Goal: Task Accomplishment & Management: Manage account settings

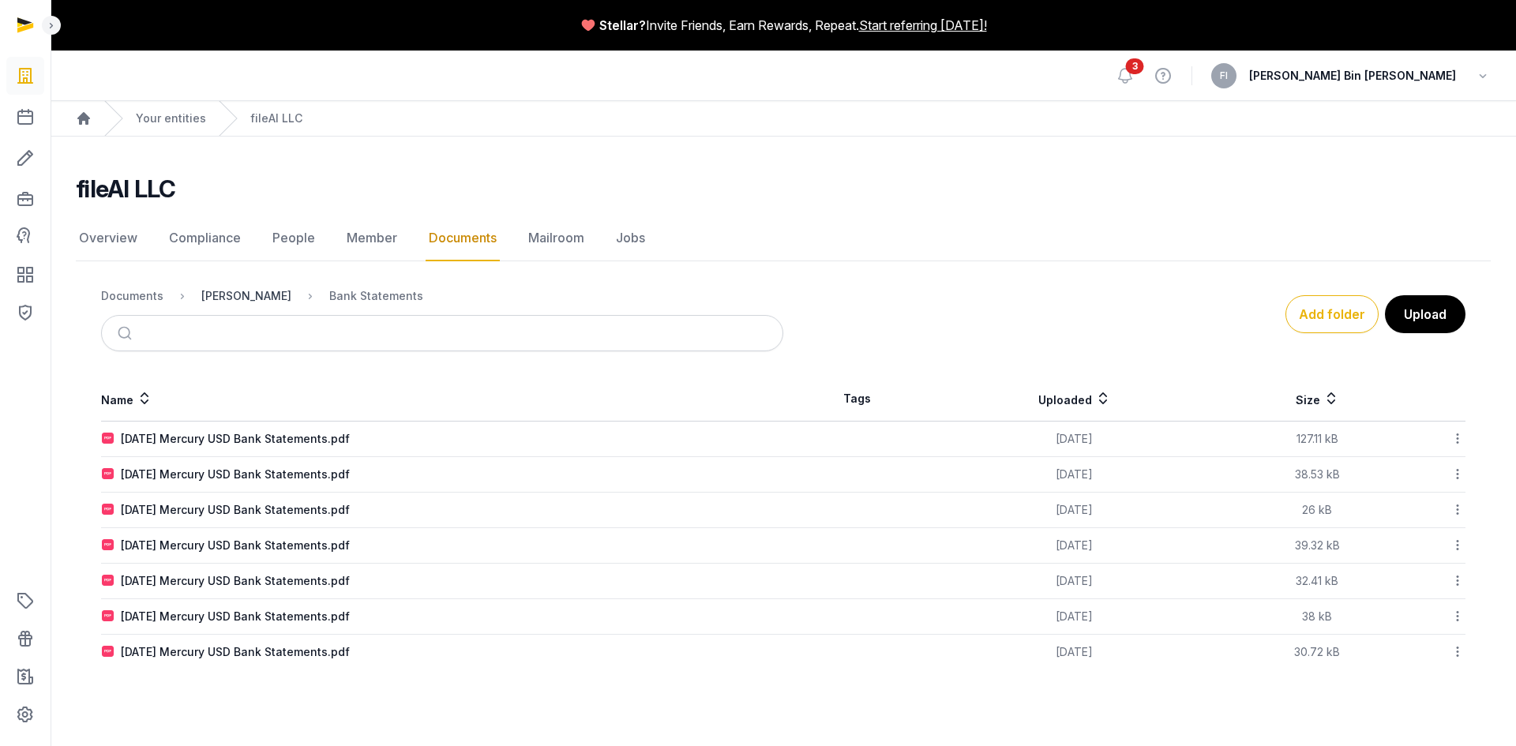
click at [234, 298] on div "[PERSON_NAME]" at bounding box center [246, 296] width 90 height 16
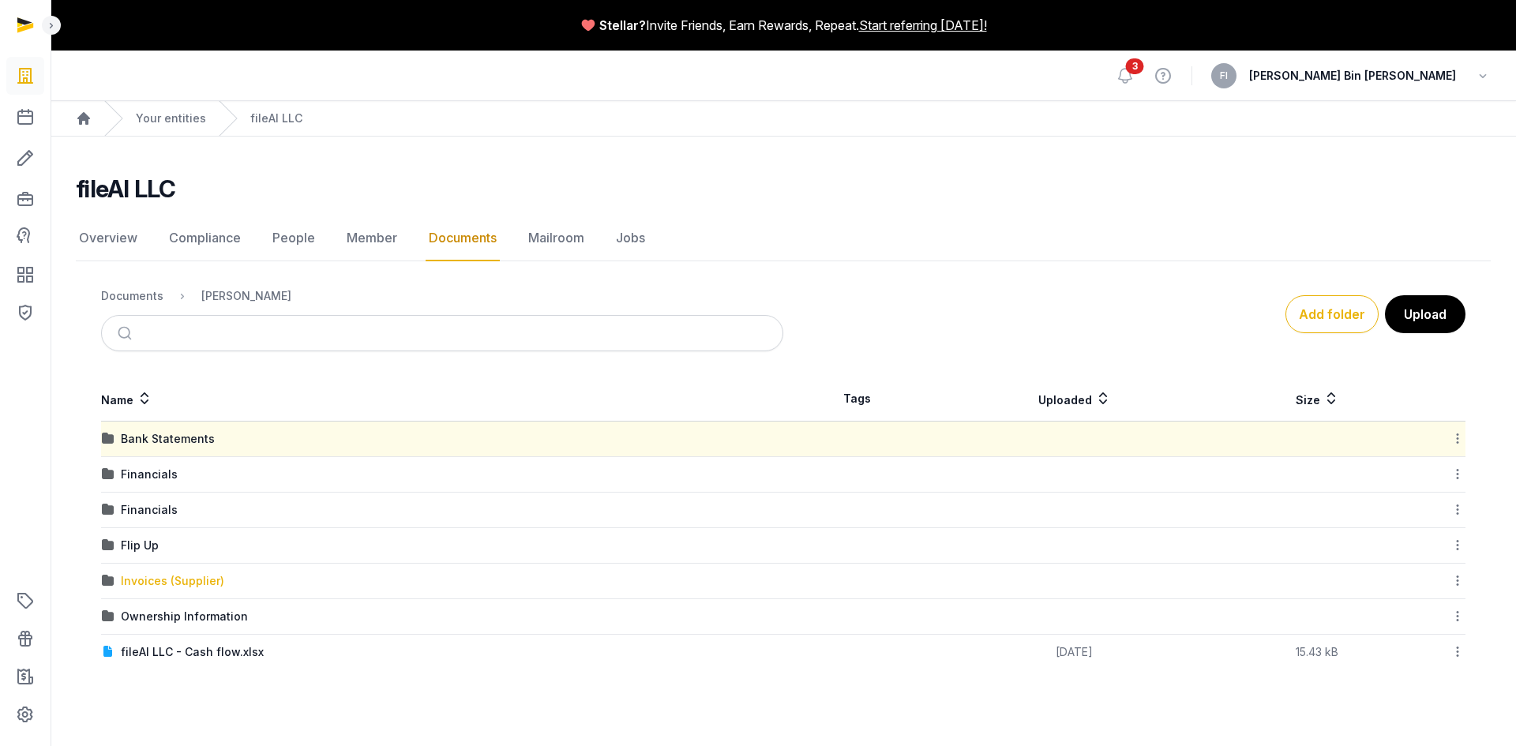
click at [148, 579] on div "Invoices (Supplier)" at bounding box center [172, 581] width 103 height 16
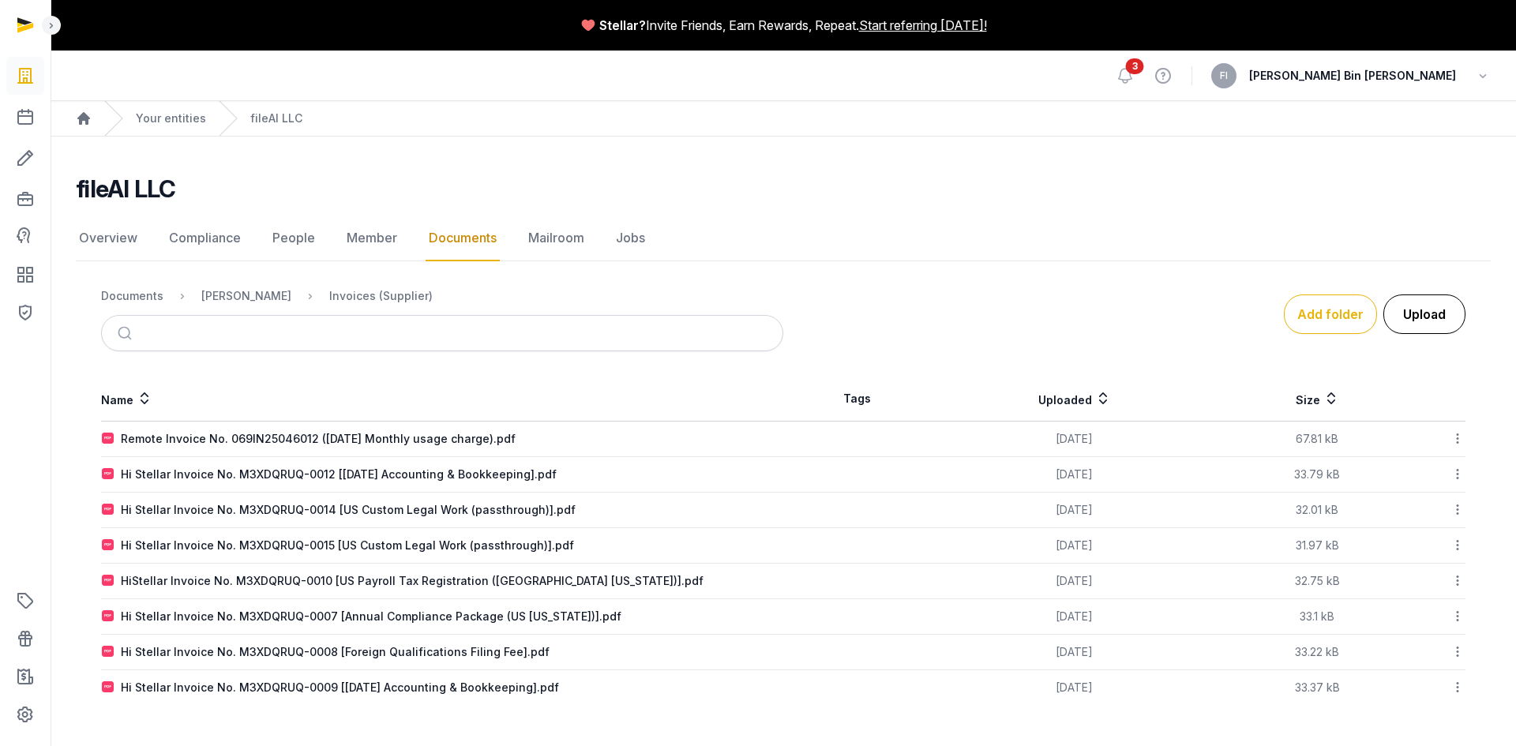
click at [1347, 309] on button "Upload" at bounding box center [1424, 313] width 82 height 39
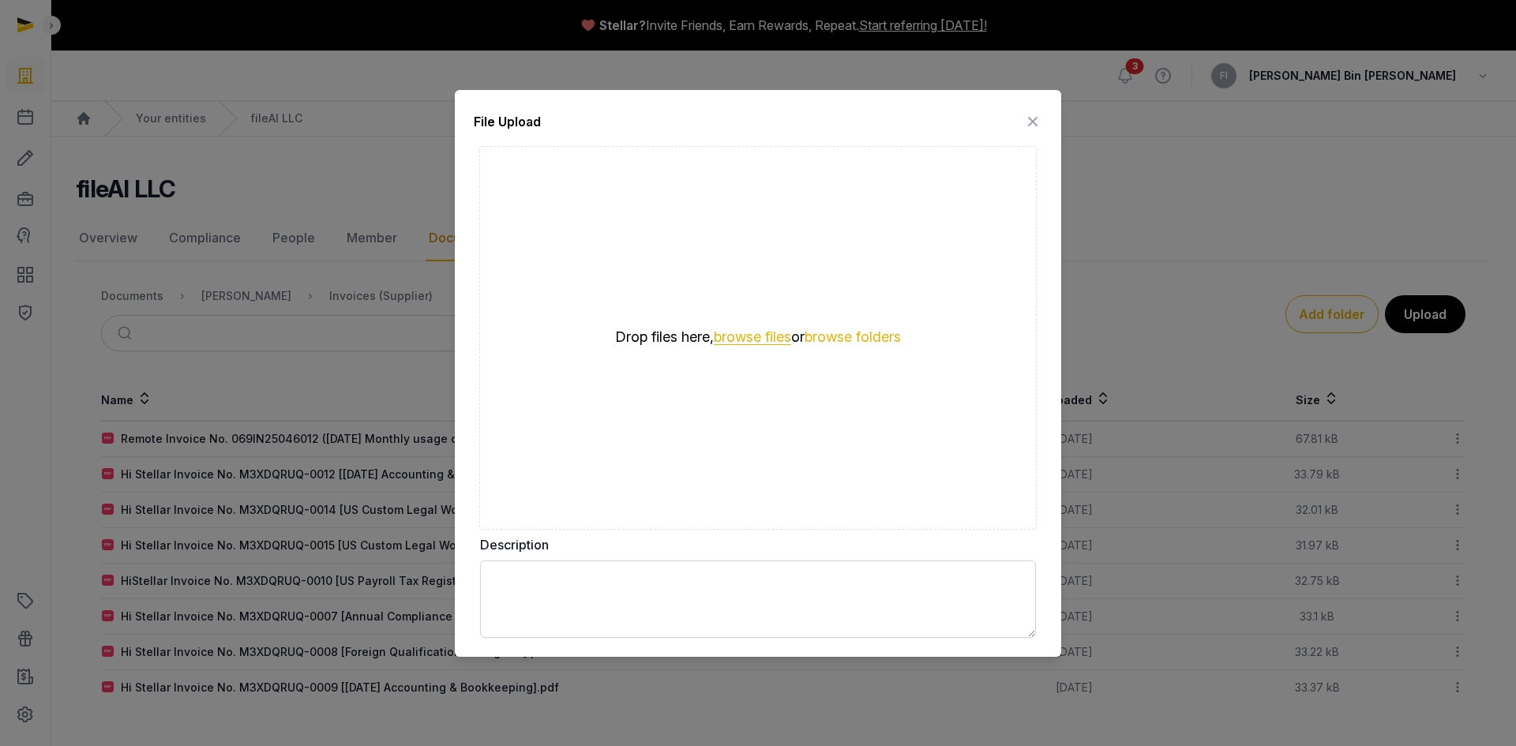
click at [764, 339] on button "browse files" at bounding box center [752, 337] width 77 height 15
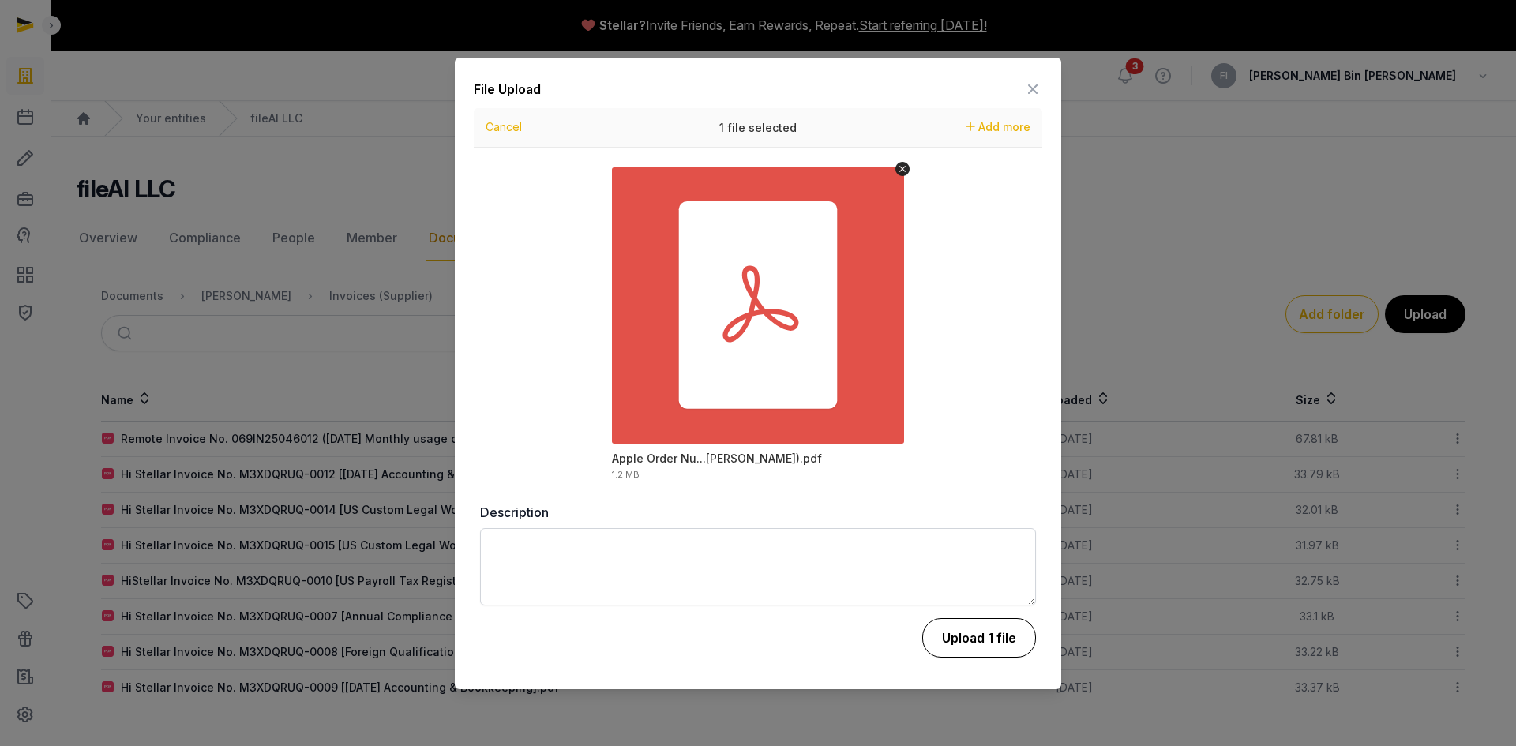
click at [970, 640] on button "Upload 1 file" at bounding box center [979, 637] width 114 height 39
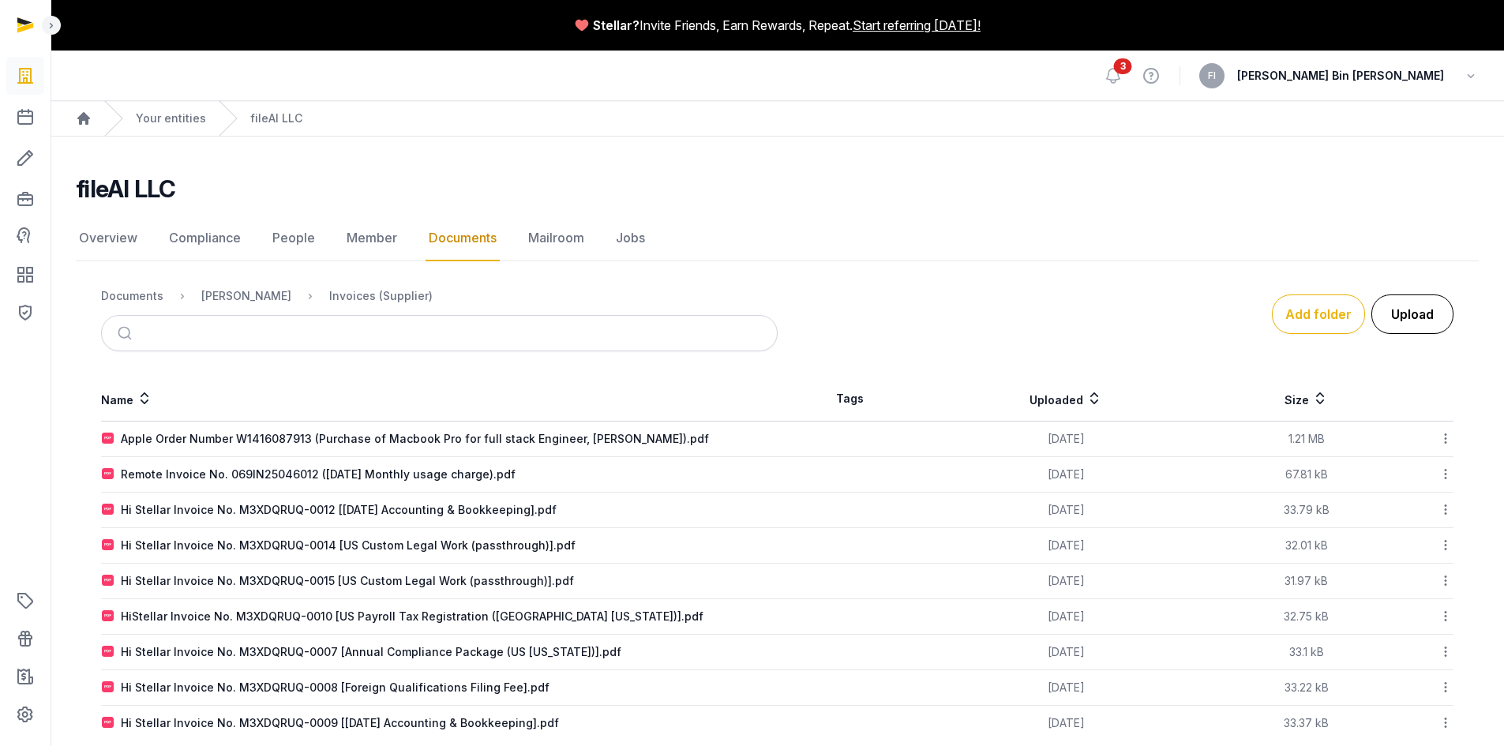
click at [1347, 313] on button "Upload" at bounding box center [1412, 313] width 82 height 39
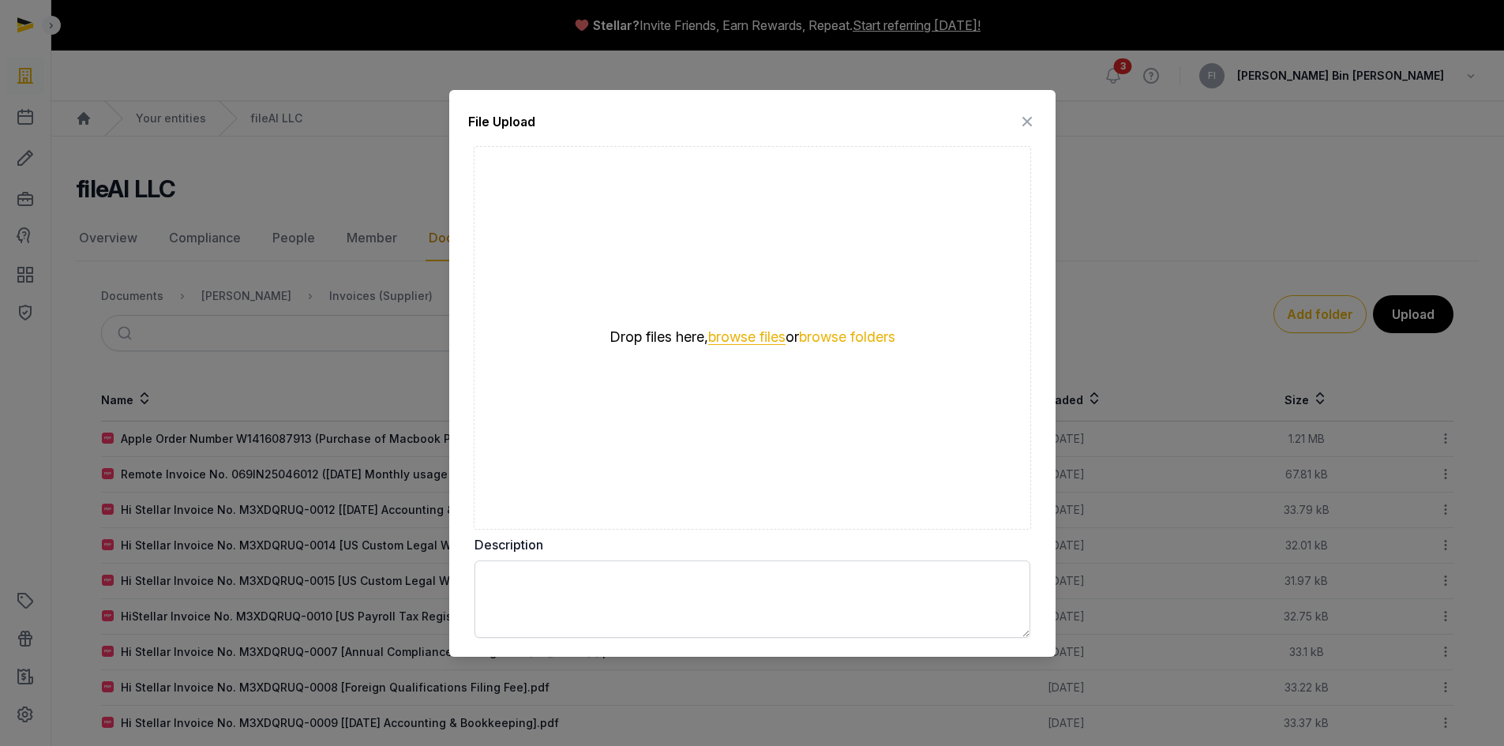
click at [725, 340] on button "browse files" at bounding box center [746, 337] width 77 height 15
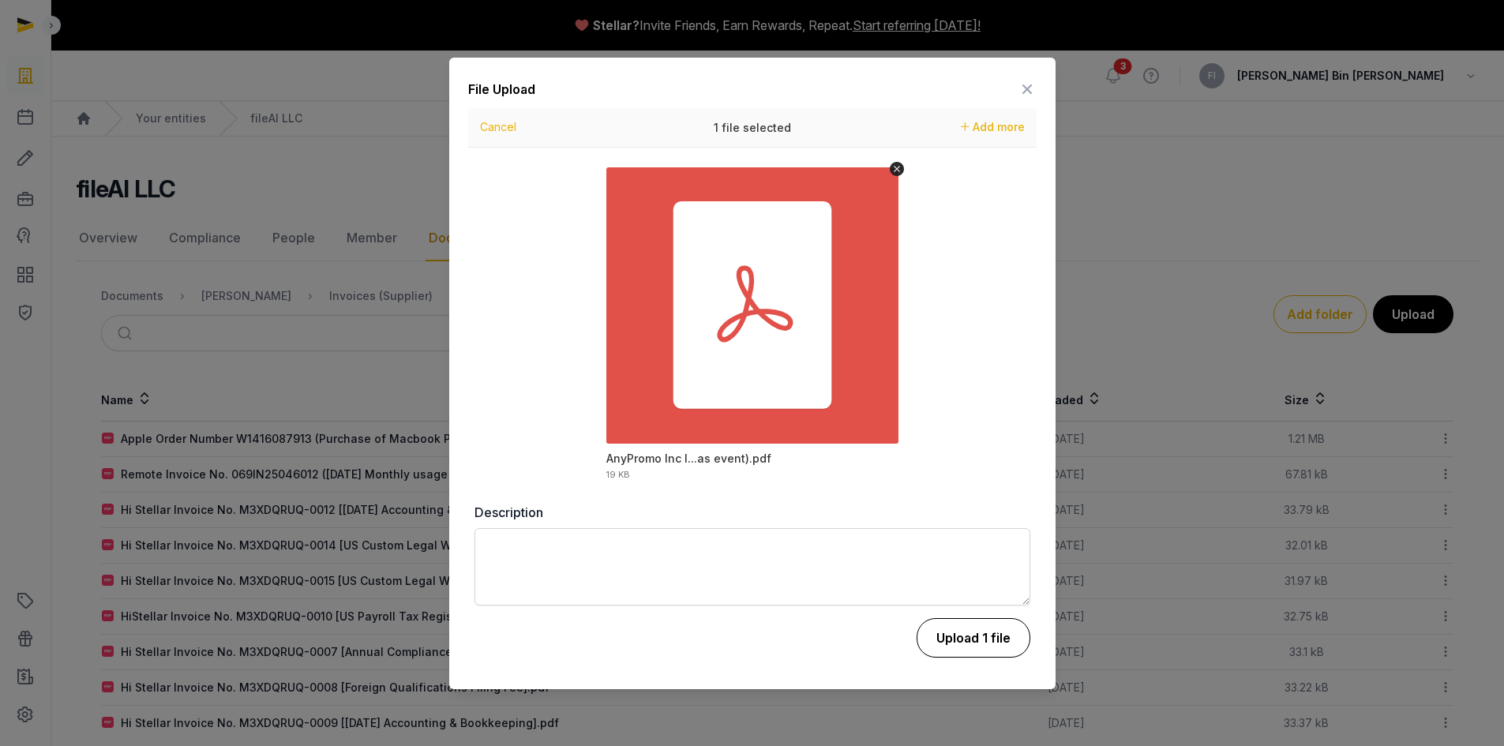
click at [975, 643] on button "Upload 1 file" at bounding box center [974, 637] width 114 height 39
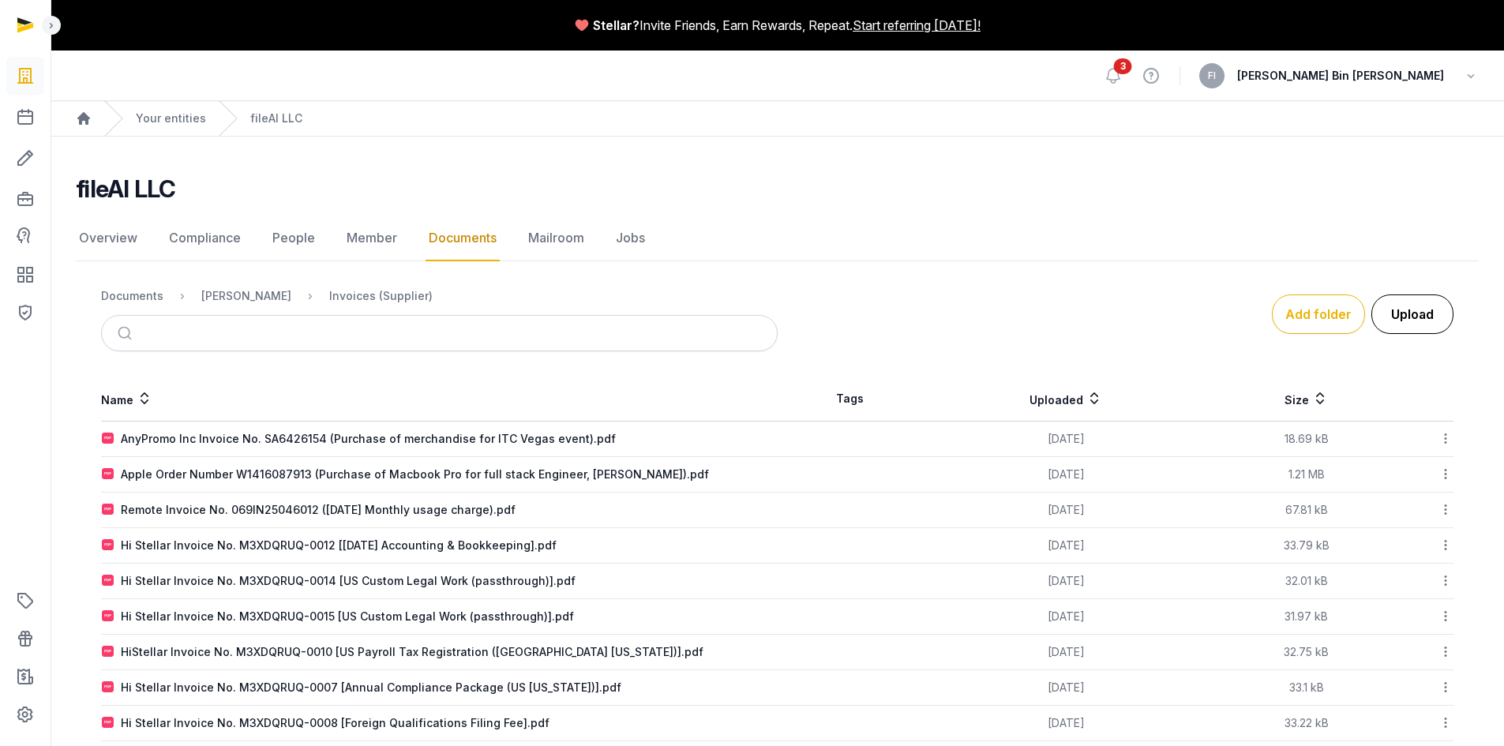
click at [1347, 315] on button "Upload" at bounding box center [1412, 313] width 82 height 39
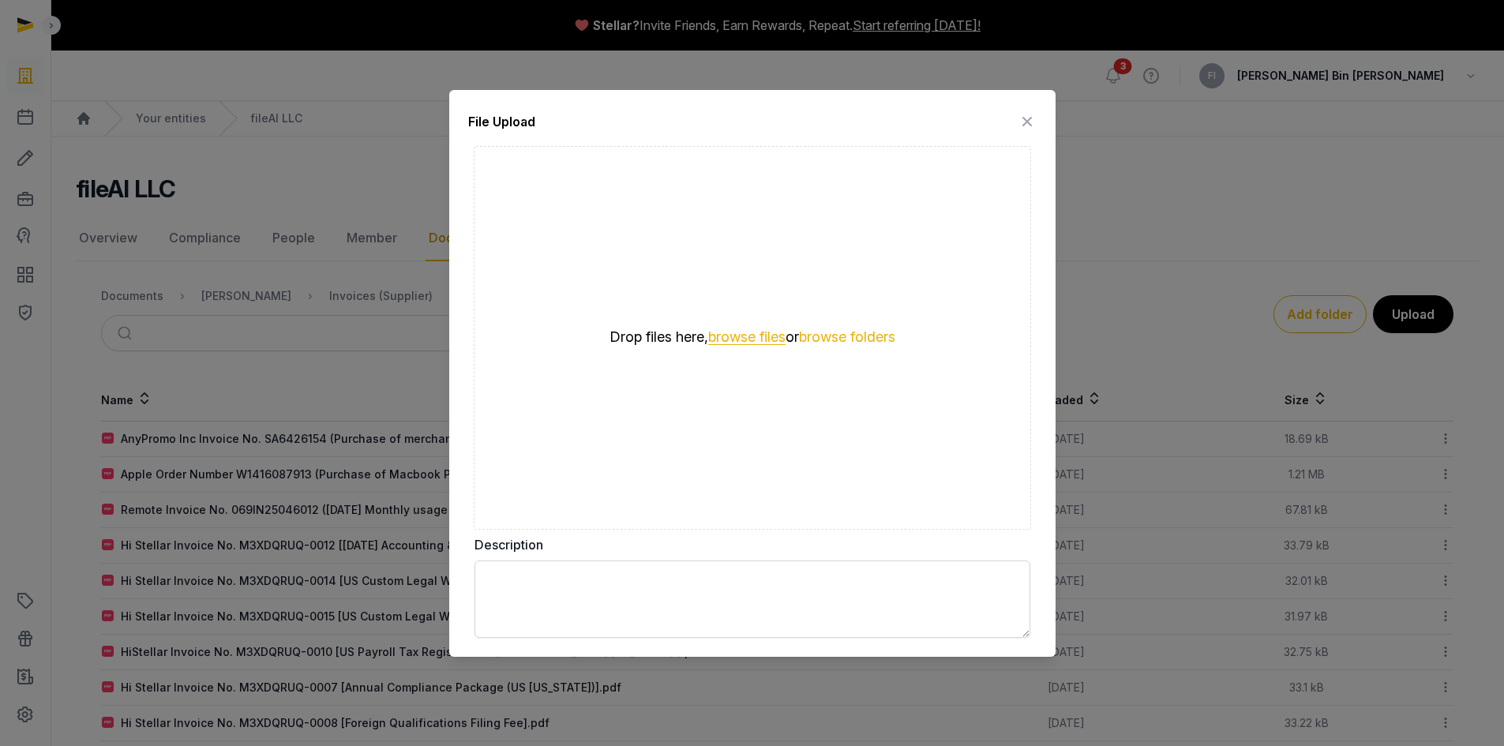
click at [737, 332] on button "browse files" at bounding box center [746, 337] width 77 height 15
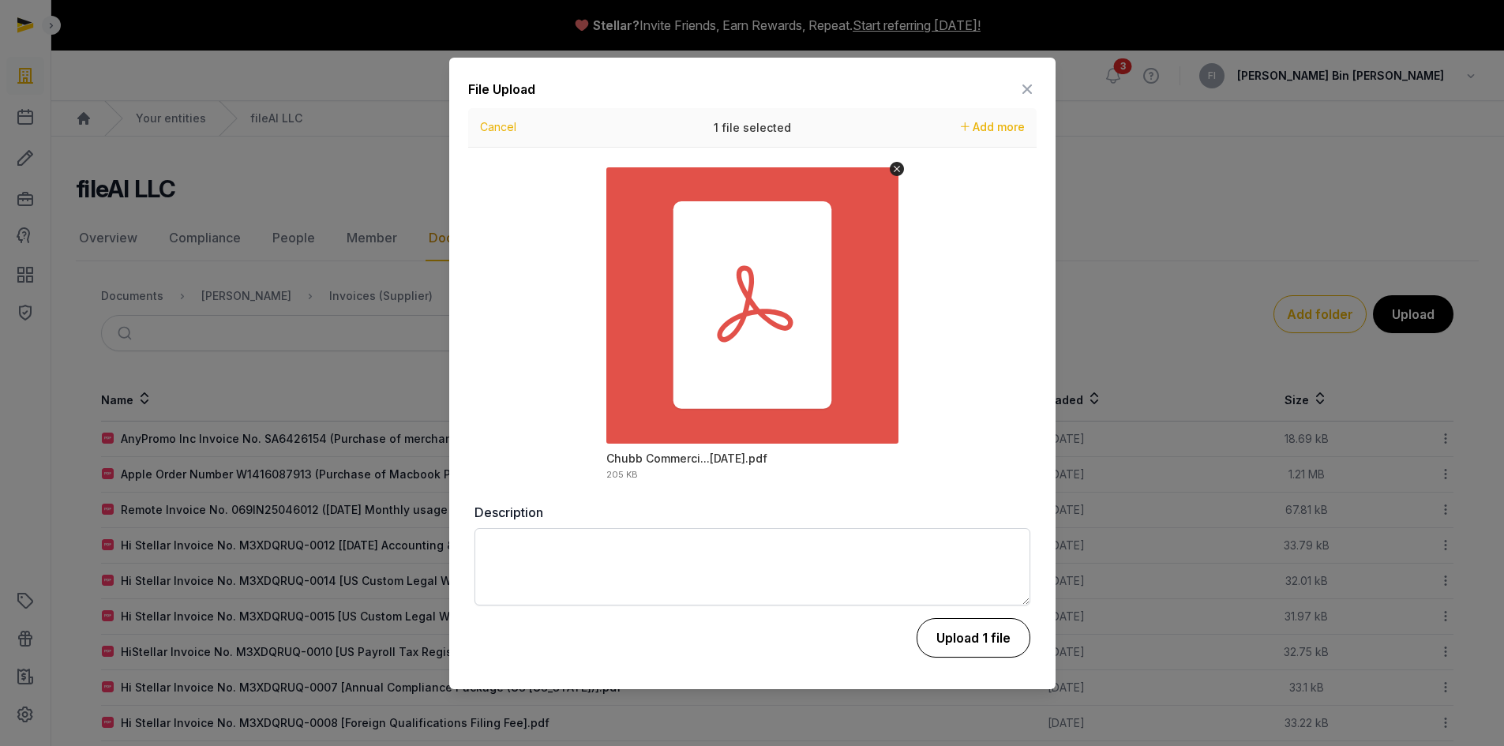
click at [956, 637] on button "Upload 1 file" at bounding box center [974, 637] width 114 height 39
